Goal: Task Accomplishment & Management: Use online tool/utility

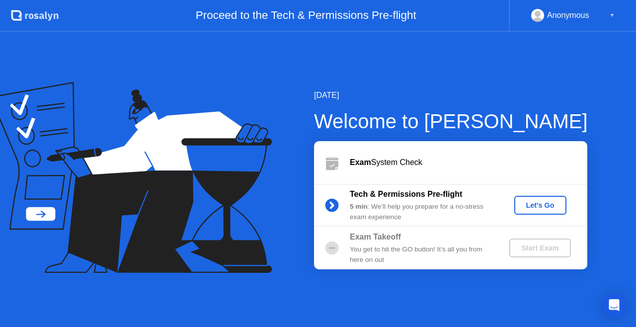
click at [491, 103] on div "[DATE] Welcome to [PERSON_NAME] Exam System Check Tech & Permissions Pre-flight…" at bounding box center [435, 179] width 306 height 180
click at [473, 219] on div "5 min : We’ll help you prepare for a no-stress exam experience" at bounding box center [421, 212] width 143 height 20
click at [400, 51] on div "[DATE] Welcome to [PERSON_NAME] Exam System Check Tech & Permissions Pre-flight…" at bounding box center [318, 179] width 636 height 295
click at [535, 208] on div "Let's Go" at bounding box center [540, 205] width 44 height 8
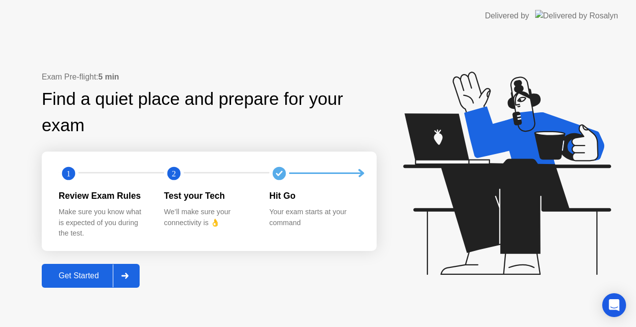
click at [73, 272] on div "Get Started" at bounding box center [79, 275] width 68 height 9
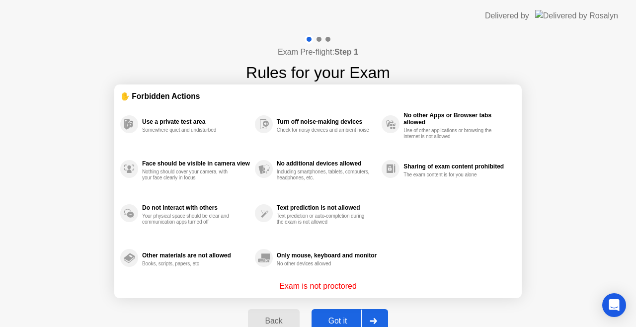
click at [335, 320] on div "Got it" at bounding box center [338, 321] width 47 height 9
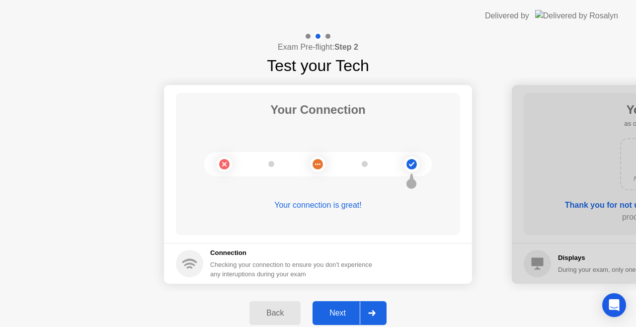
click at [341, 311] on div "Next" at bounding box center [338, 313] width 44 height 9
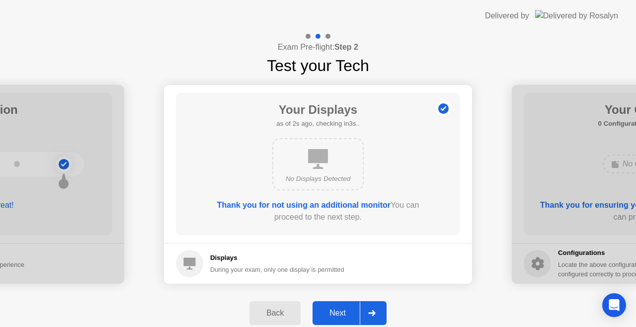
click at [338, 313] on div "Next" at bounding box center [338, 313] width 44 height 9
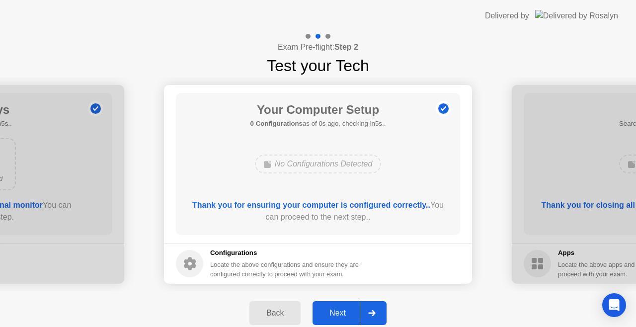
click at [338, 313] on div "Next" at bounding box center [338, 313] width 44 height 9
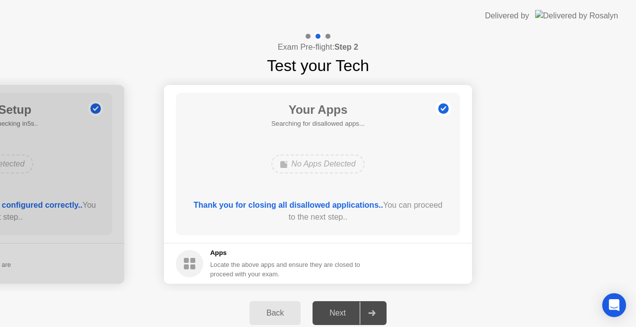
click at [338, 313] on div "Next" at bounding box center [338, 313] width 44 height 9
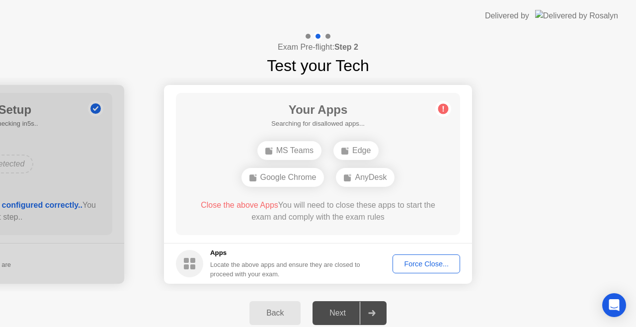
click at [426, 262] on div "Force Close..." at bounding box center [426, 264] width 61 height 8
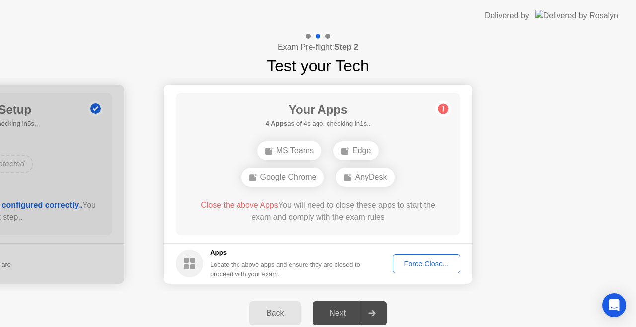
click at [342, 312] on div "Next" at bounding box center [338, 313] width 44 height 9
click at [336, 310] on div "Next" at bounding box center [338, 313] width 44 height 9
click at [418, 265] on div "Force Close..." at bounding box center [426, 264] width 61 height 8
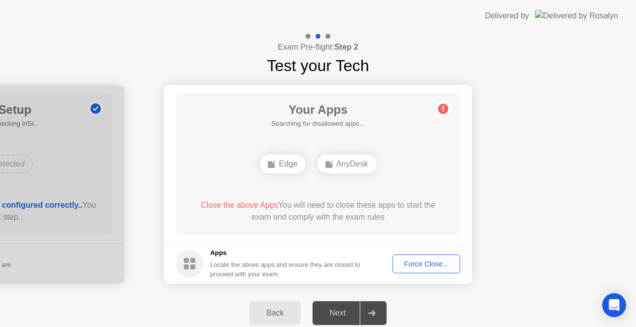
click at [410, 264] on div "Force Close..." at bounding box center [426, 264] width 61 height 8
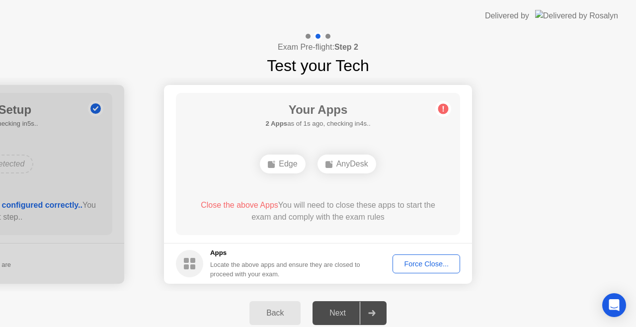
click at [346, 312] on div "Next" at bounding box center [338, 313] width 44 height 9
click at [366, 310] on div at bounding box center [372, 313] width 24 height 23
